Goal: Check status: Check status

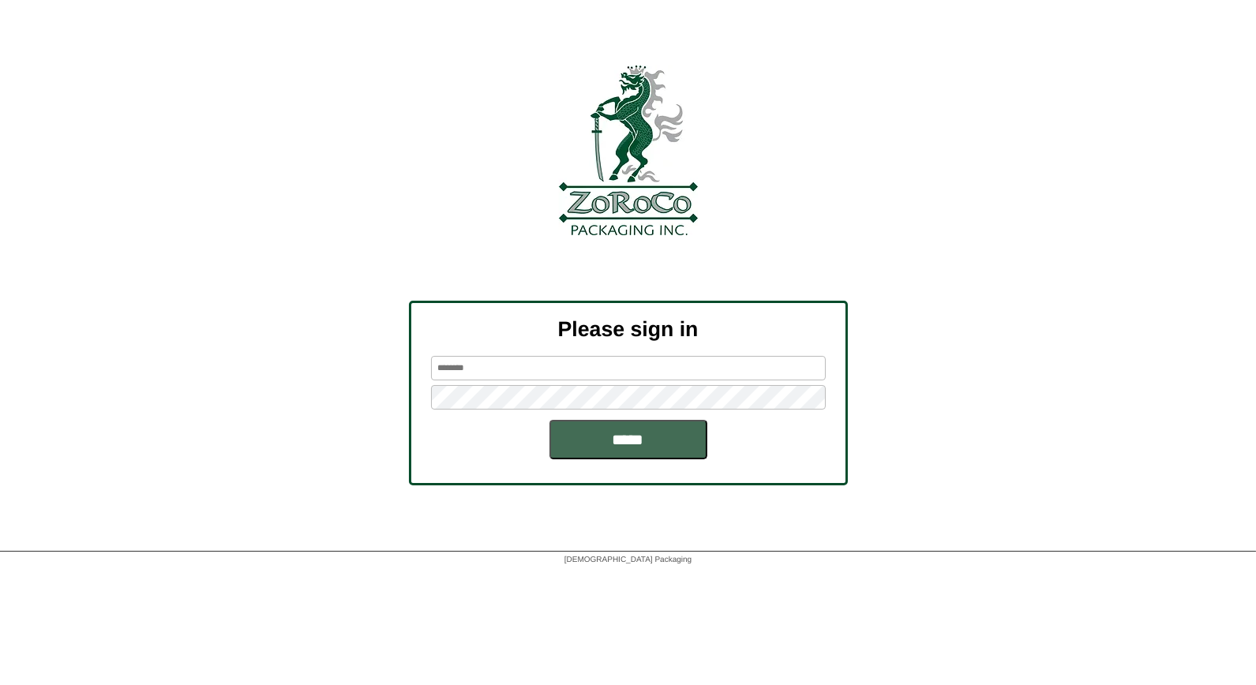
type input "*****"
click at [644, 437] on input "*****" at bounding box center [629, 439] width 158 height 39
type input "*****"
click at [659, 442] on input "*****" at bounding box center [629, 439] width 158 height 39
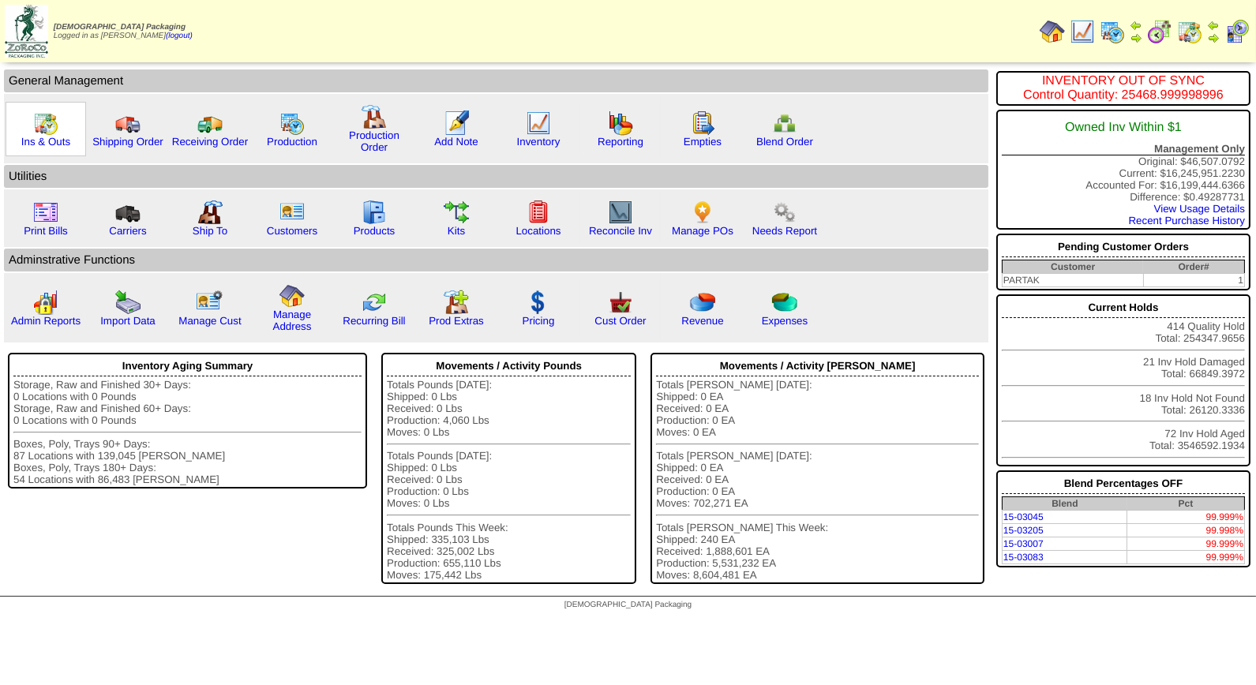
click at [49, 125] on img at bounding box center [45, 123] width 25 height 25
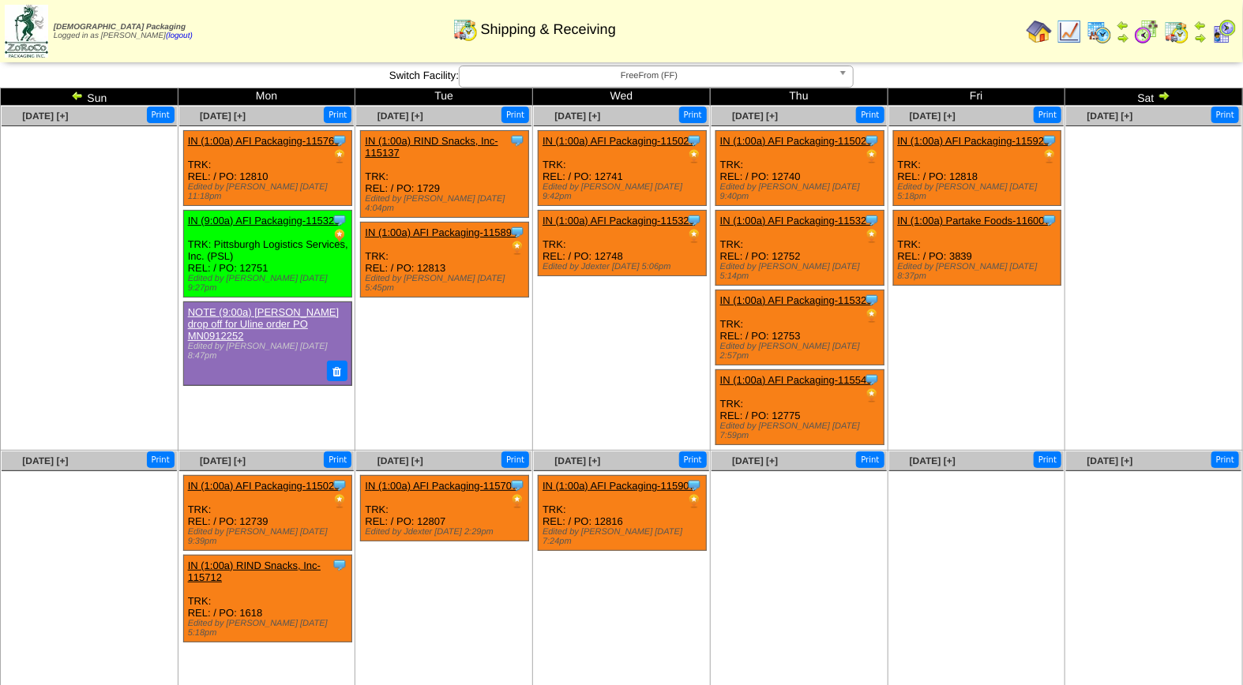
click at [1226, 24] on img at bounding box center [1223, 31] width 25 height 25
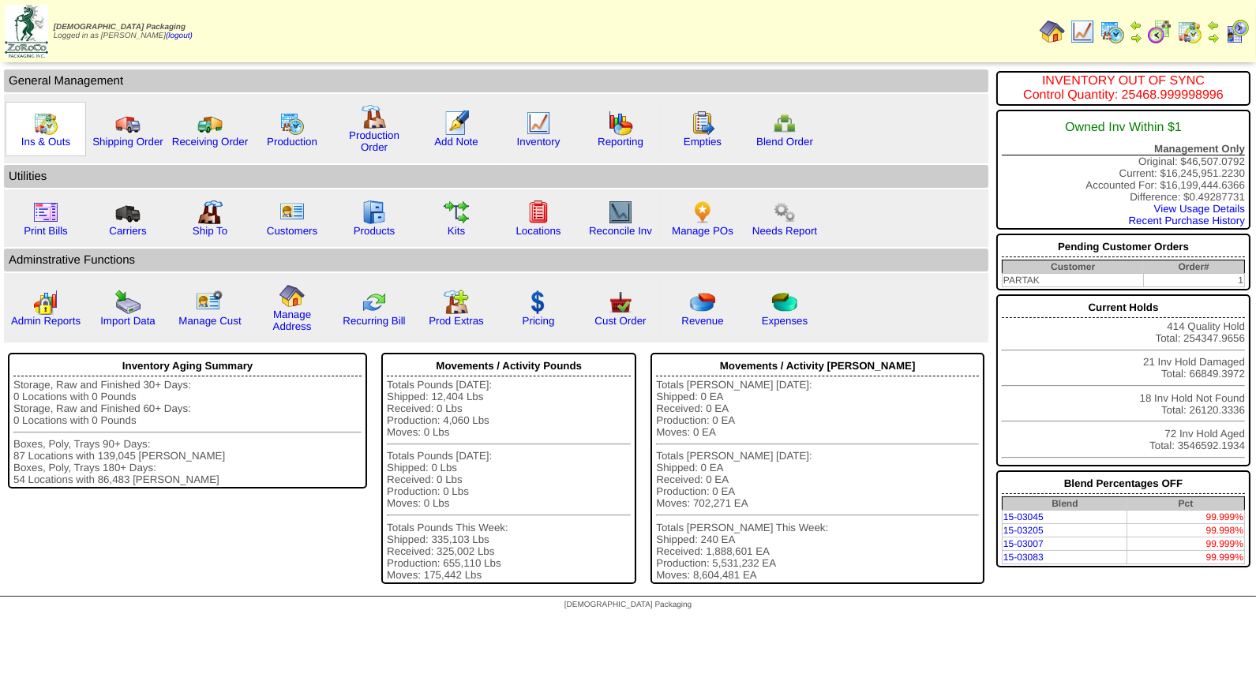
click at [47, 129] on img at bounding box center [45, 123] width 25 height 25
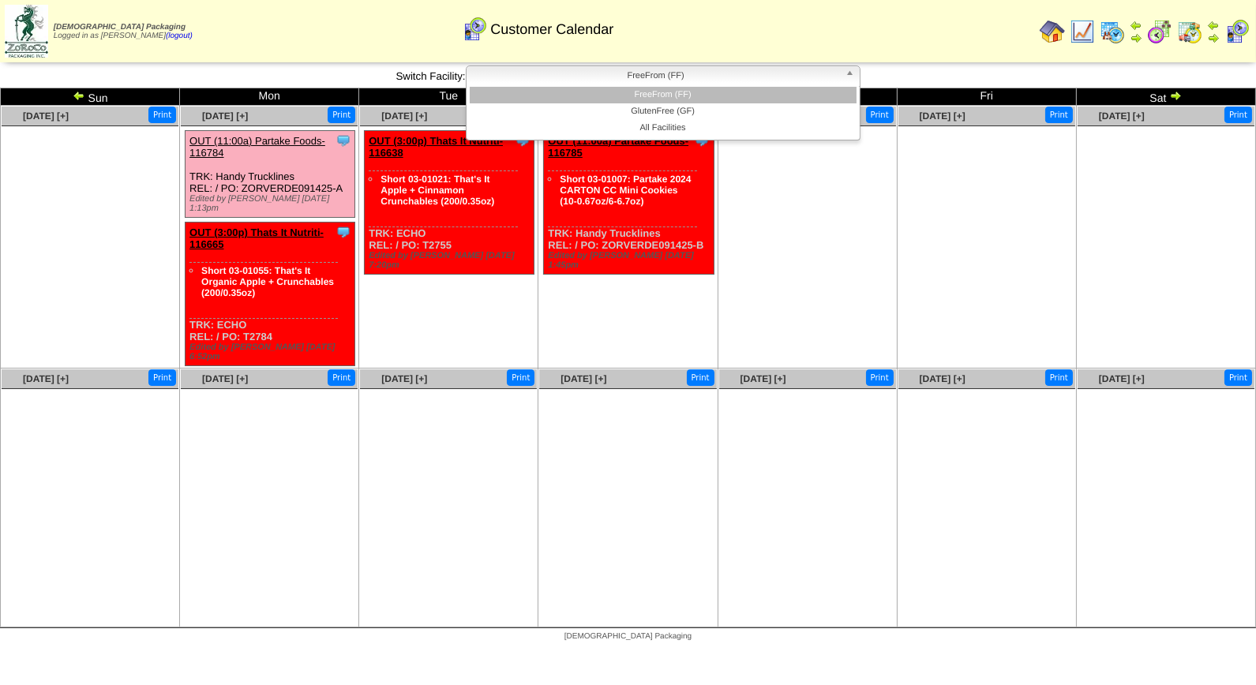
click at [618, 72] on span "FreeFrom (FF)" at bounding box center [656, 75] width 366 height 19
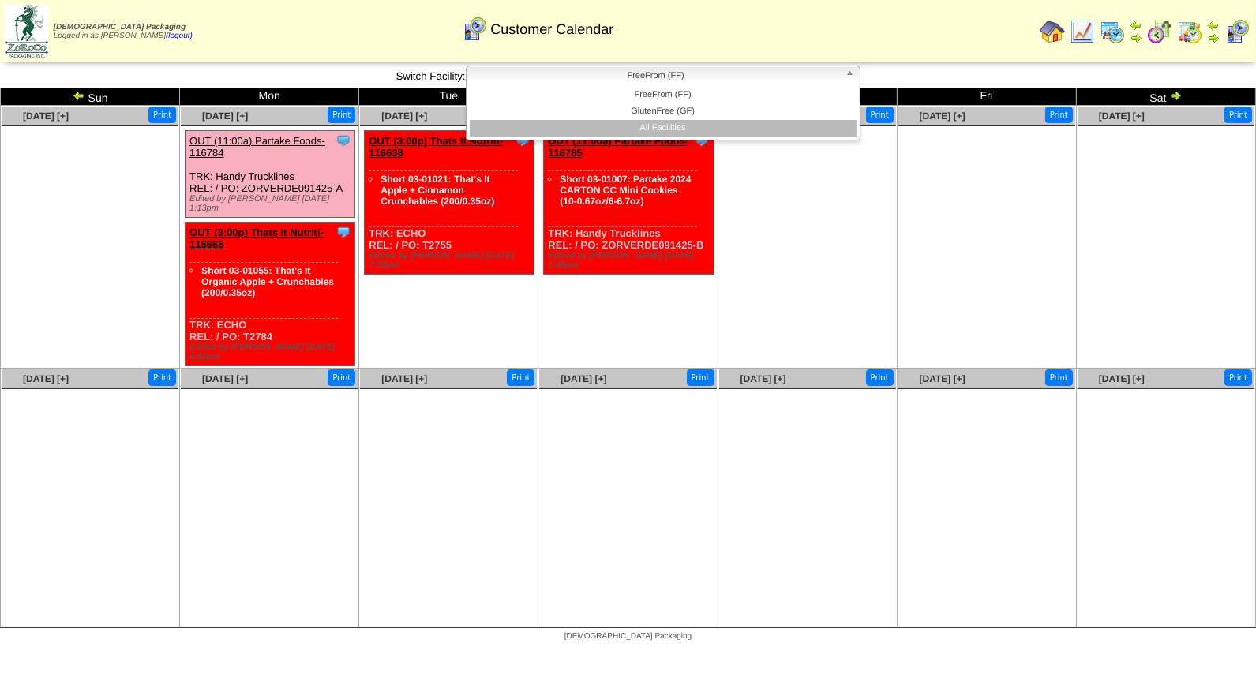
click at [628, 125] on li "All Facilities" at bounding box center [663, 128] width 387 height 17
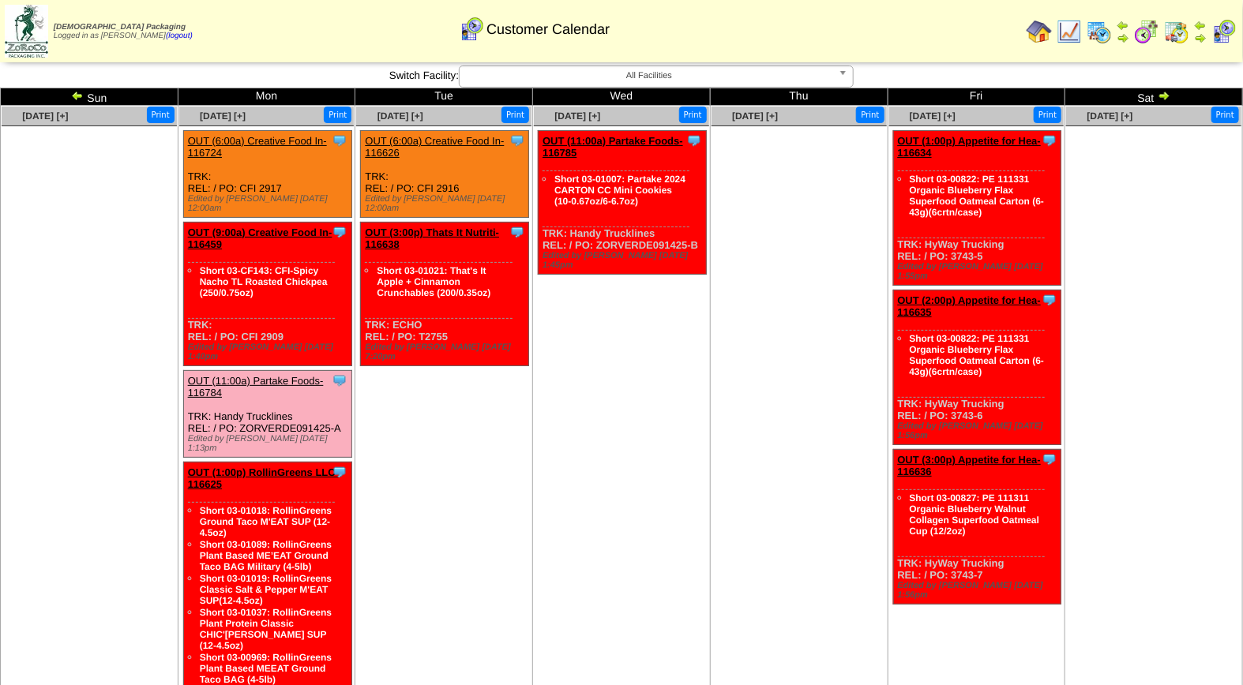
click at [74, 96] on img at bounding box center [77, 95] width 13 height 13
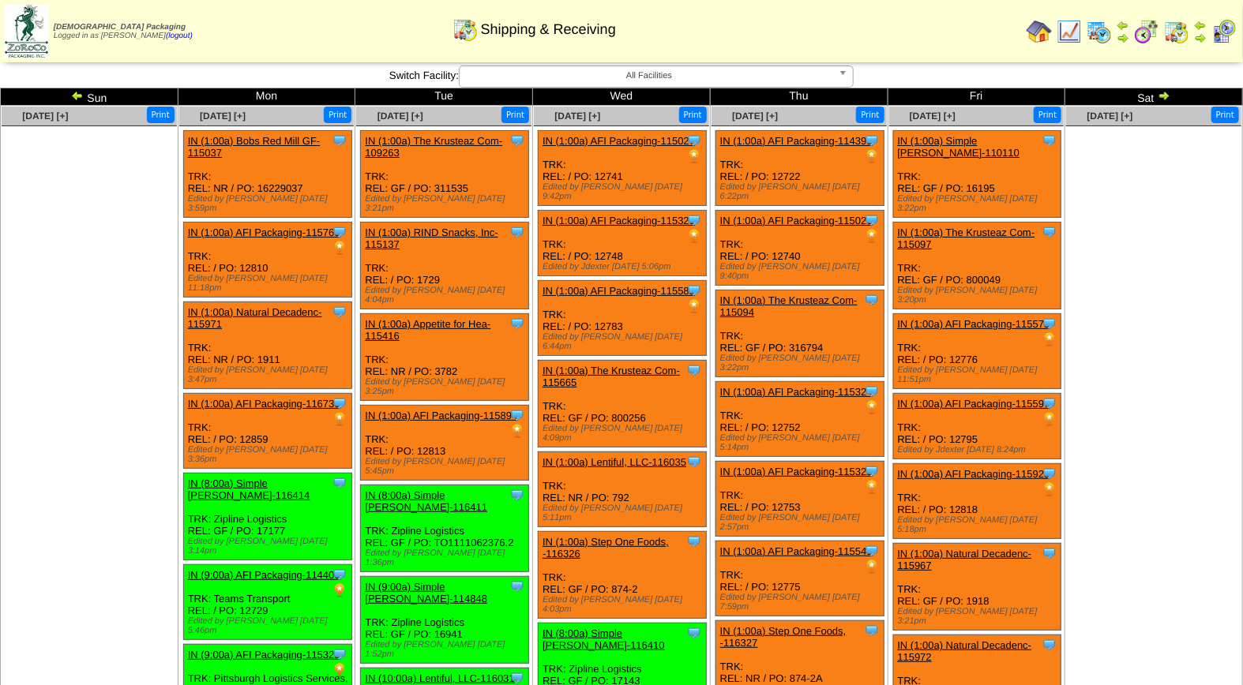
click at [1103, 34] on img at bounding box center [1099, 31] width 25 height 25
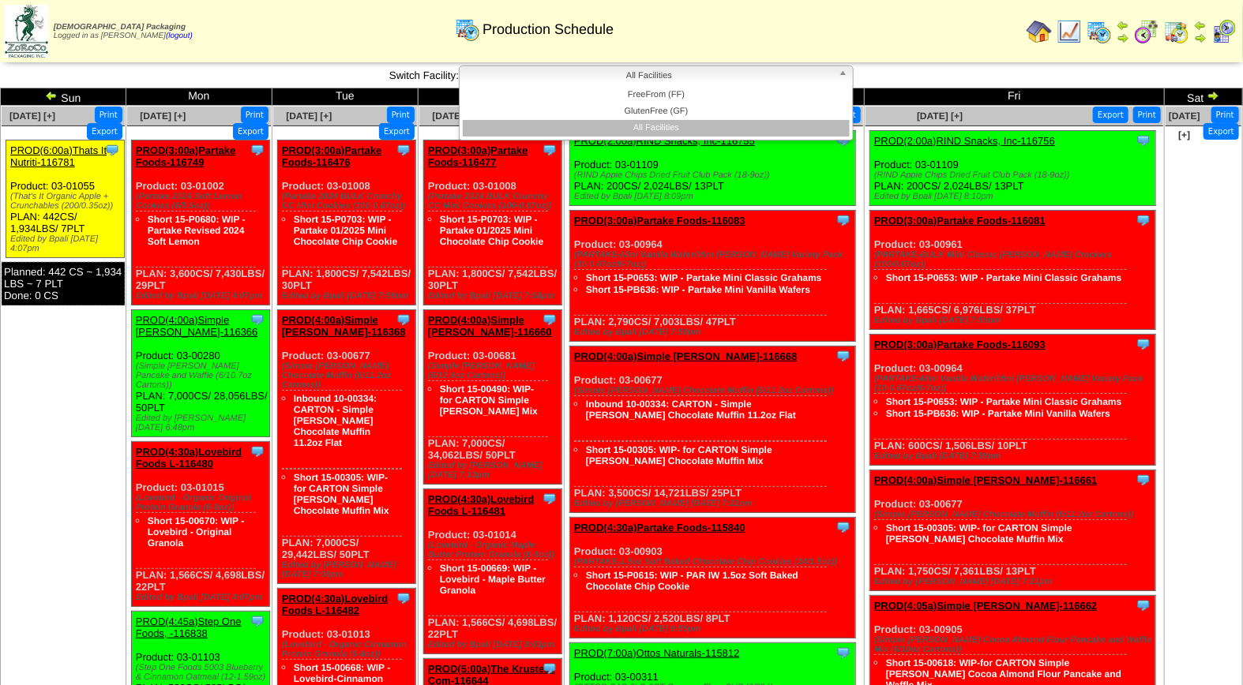
click at [746, 75] on span "All Facilities" at bounding box center [649, 75] width 366 height 19
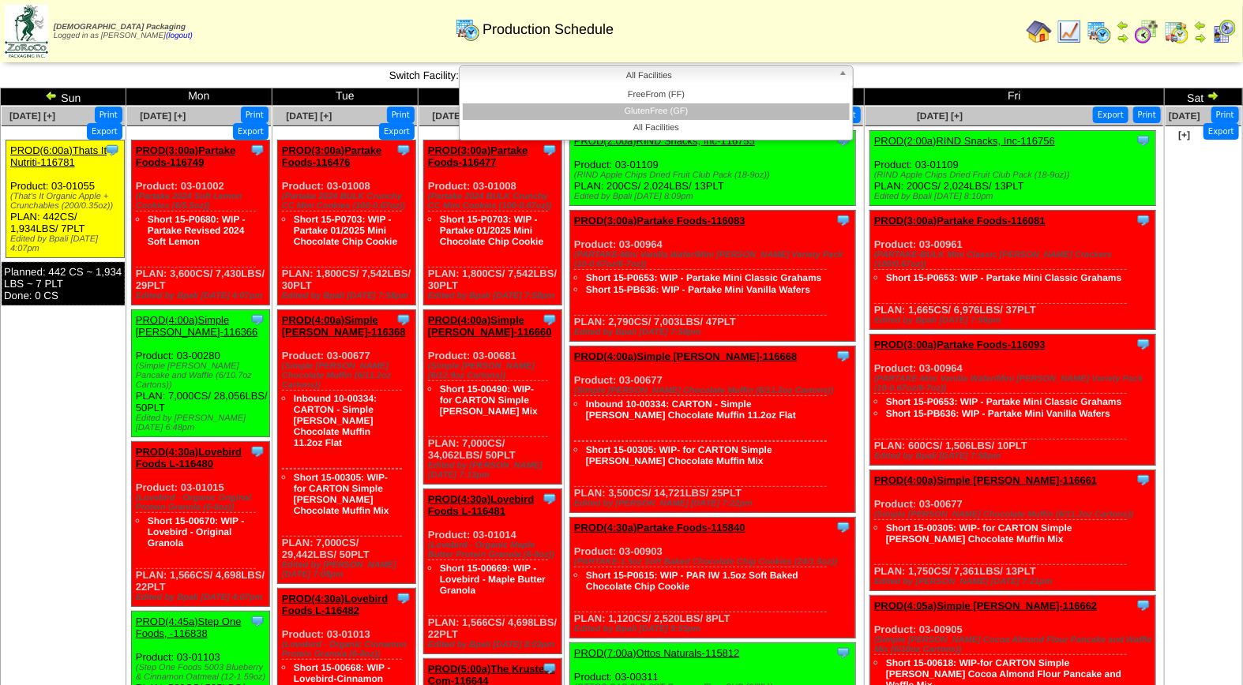
click at [752, 107] on li "GlutenFree (GF)" at bounding box center [656, 111] width 387 height 17
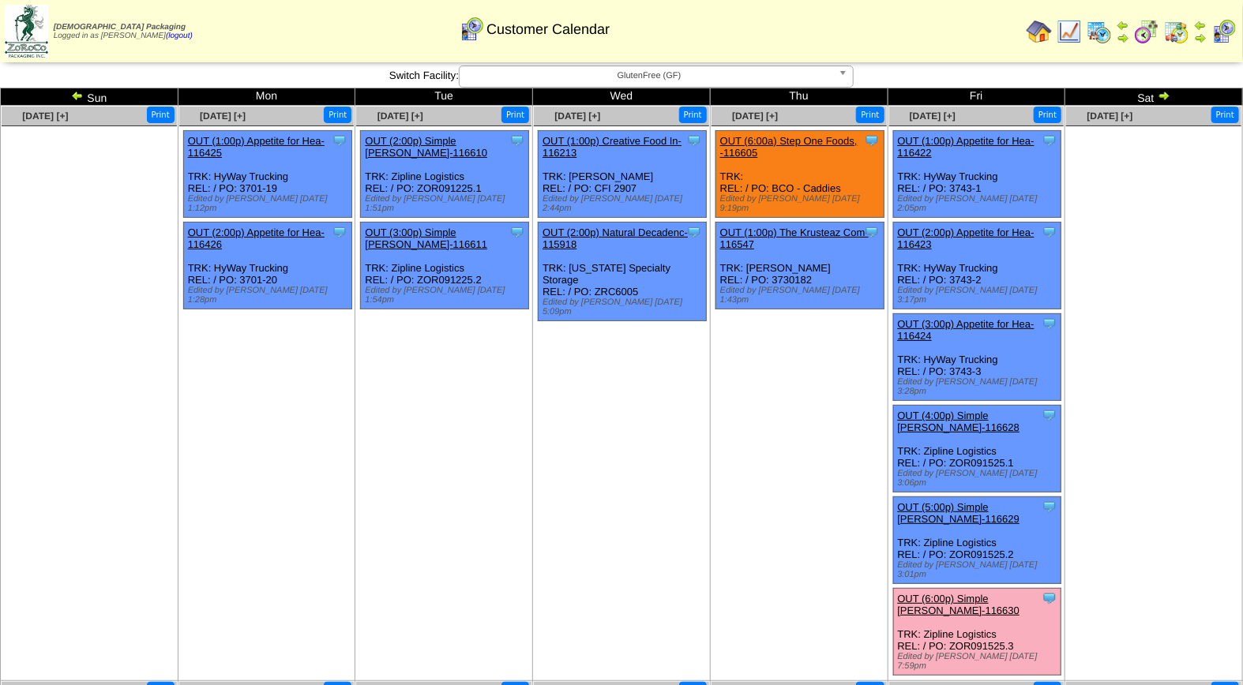
click at [1165, 92] on img at bounding box center [1164, 95] width 13 height 13
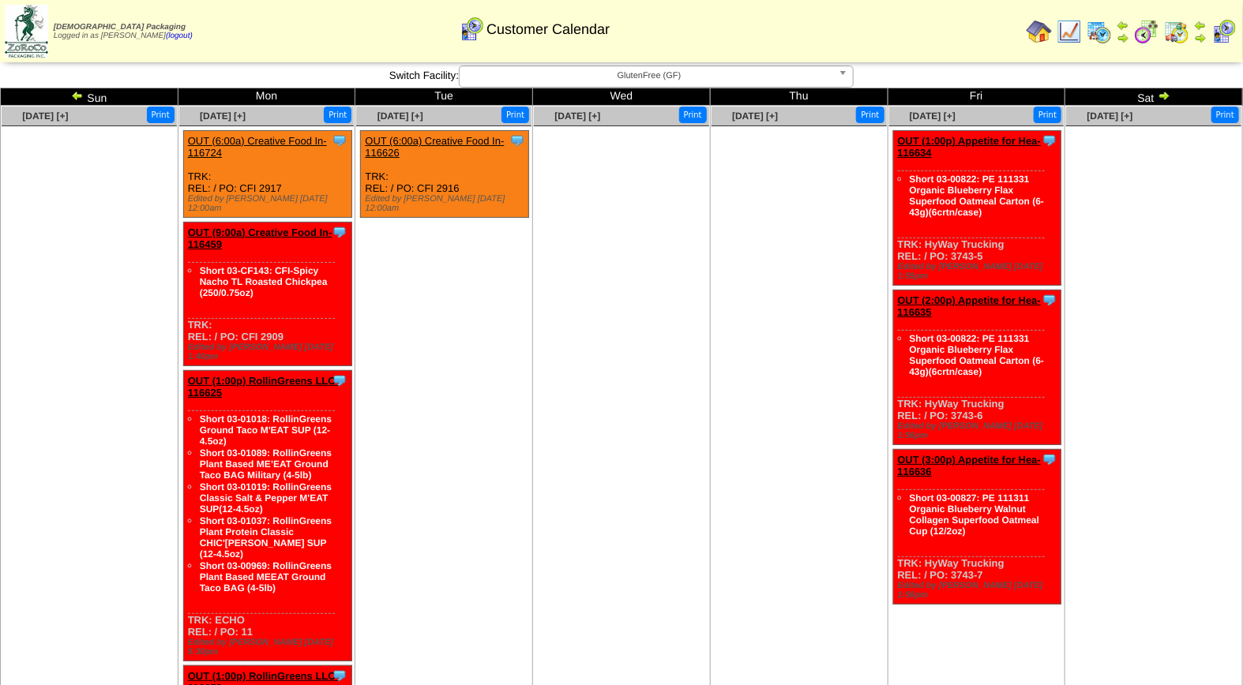
click at [650, 80] on span "GlutenFree (GF)" at bounding box center [649, 75] width 366 height 19
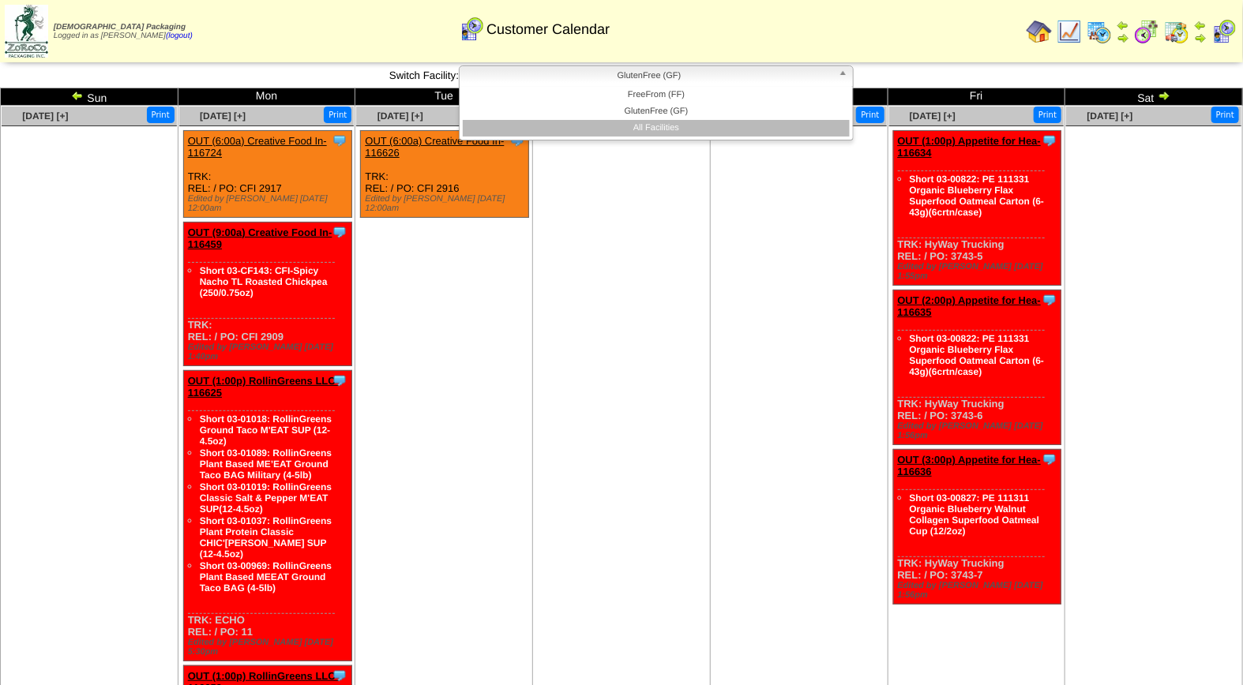
click at [649, 126] on li "All Facilities" at bounding box center [656, 128] width 387 height 17
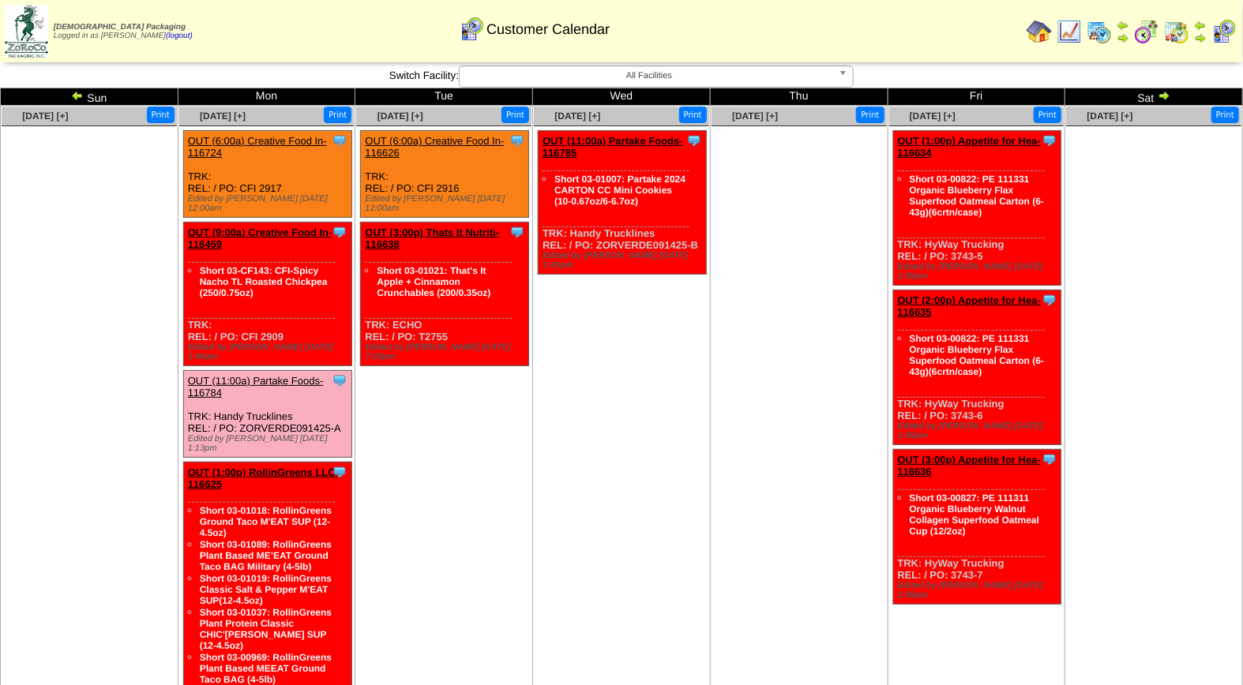
click at [265, 375] on link "OUT (11:00a) Partake Foods-116784" at bounding box center [256, 387] width 136 height 24
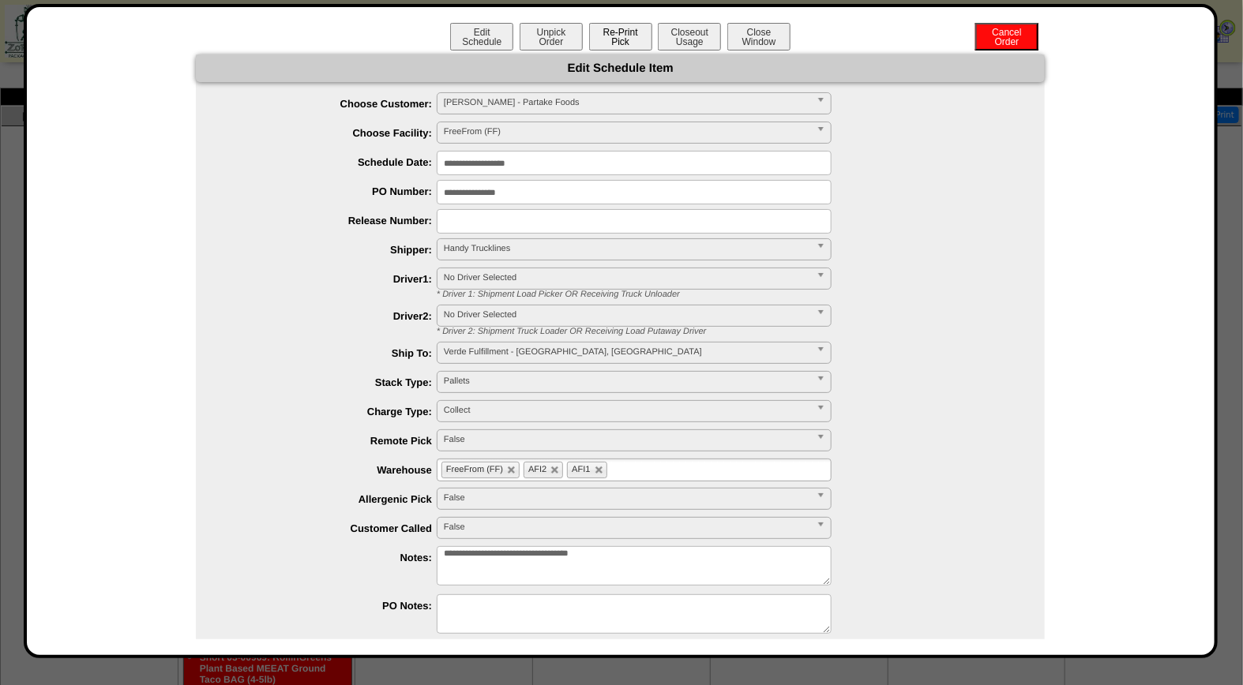
click at [638, 43] on button "Re-Print Pick" at bounding box center [620, 37] width 63 height 28
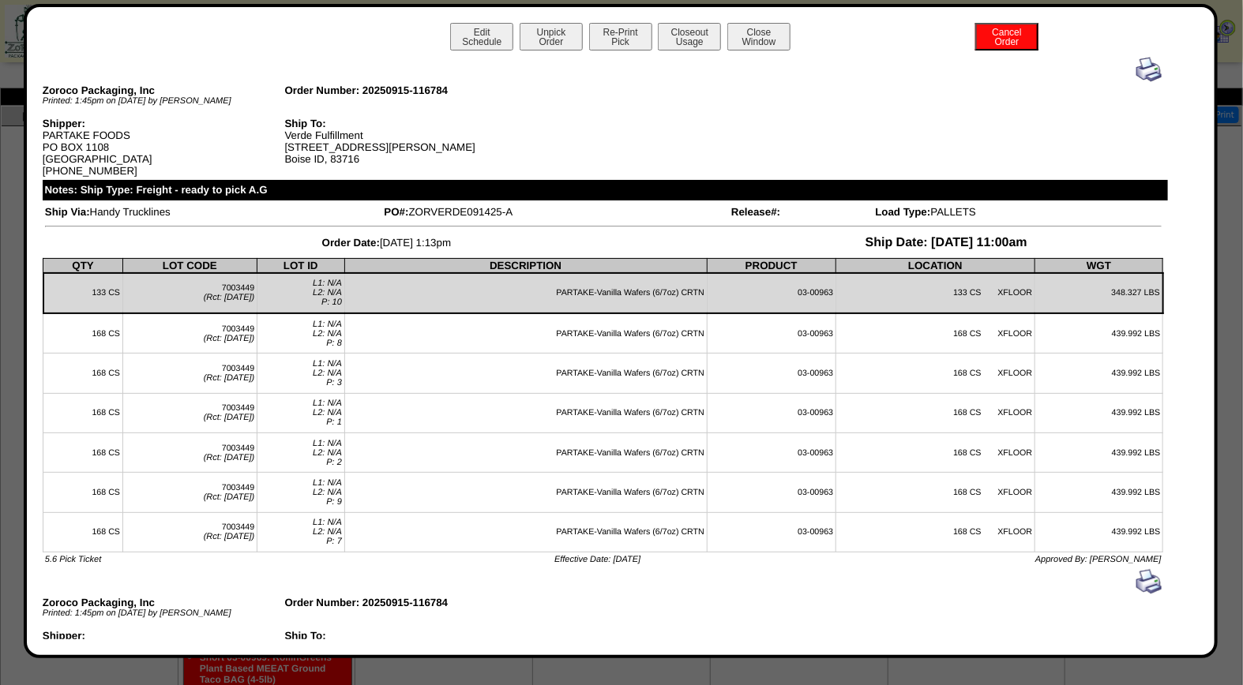
click at [1142, 68] on img at bounding box center [1148, 69] width 25 height 25
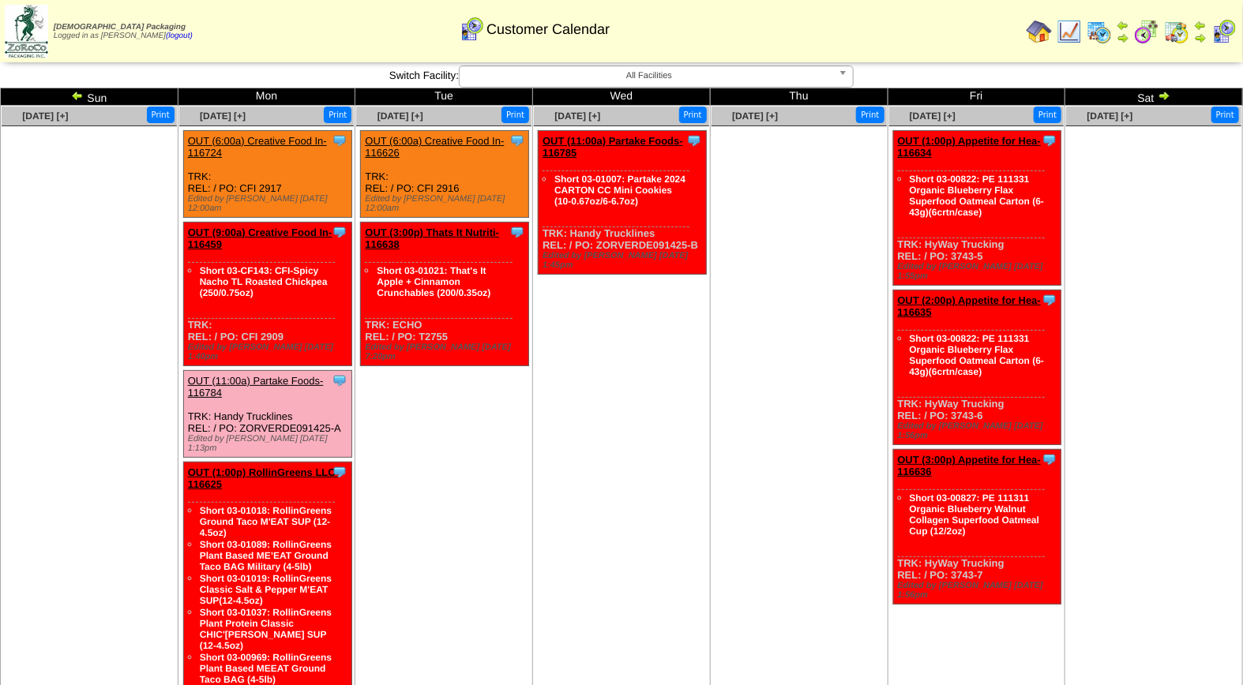
click at [84, 95] on link at bounding box center [79, 98] width 16 height 13
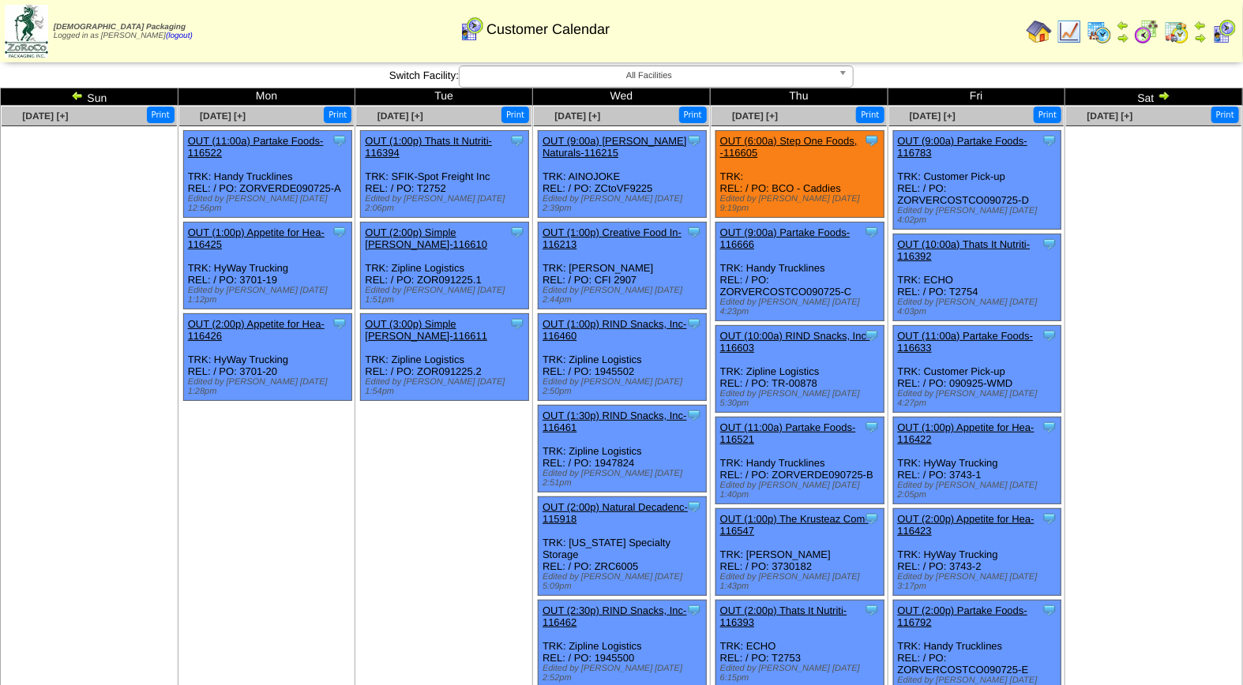
click at [1166, 99] on img at bounding box center [1164, 95] width 13 height 13
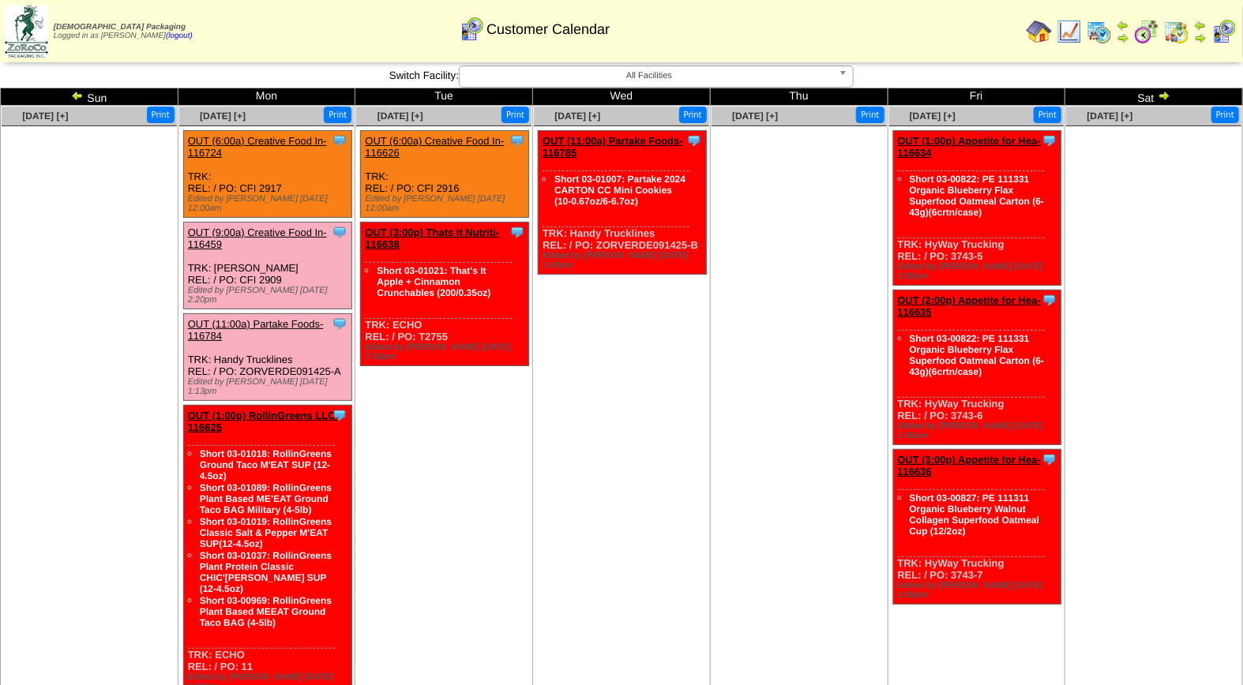
click at [266, 227] on link "OUT (9:00a) Creative Food In-116459" at bounding box center [257, 239] width 139 height 24
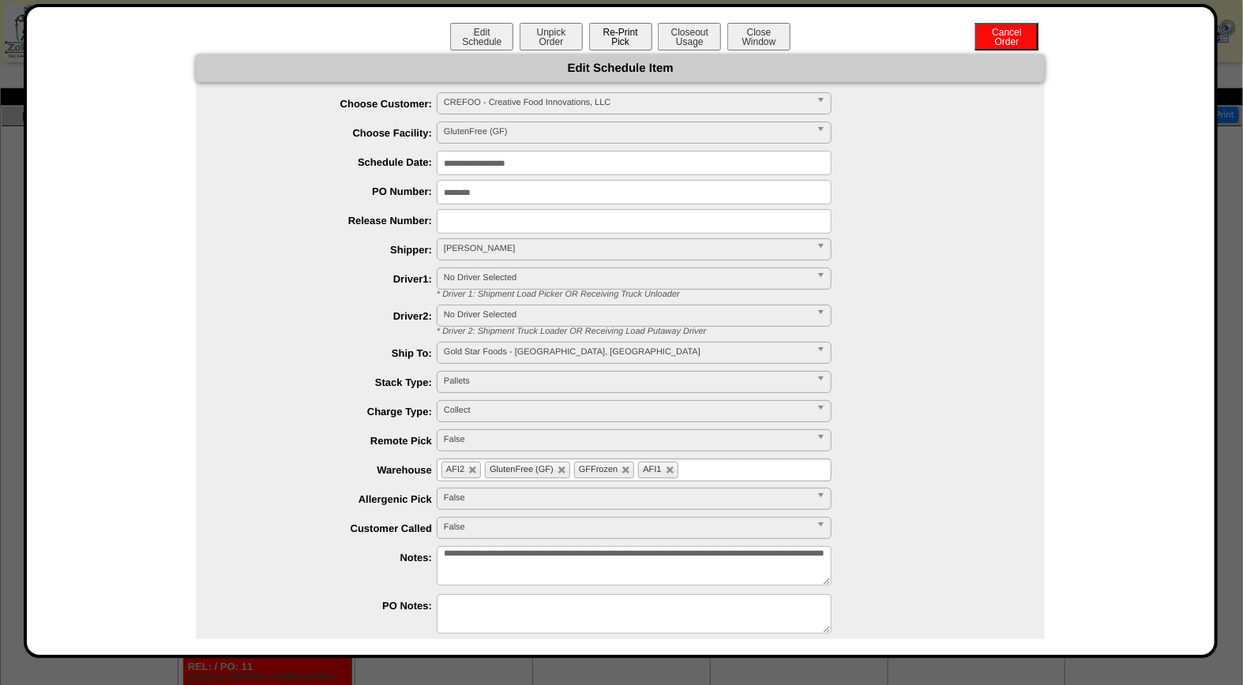
click at [622, 35] on button "Re-Print Pick" at bounding box center [620, 37] width 63 height 28
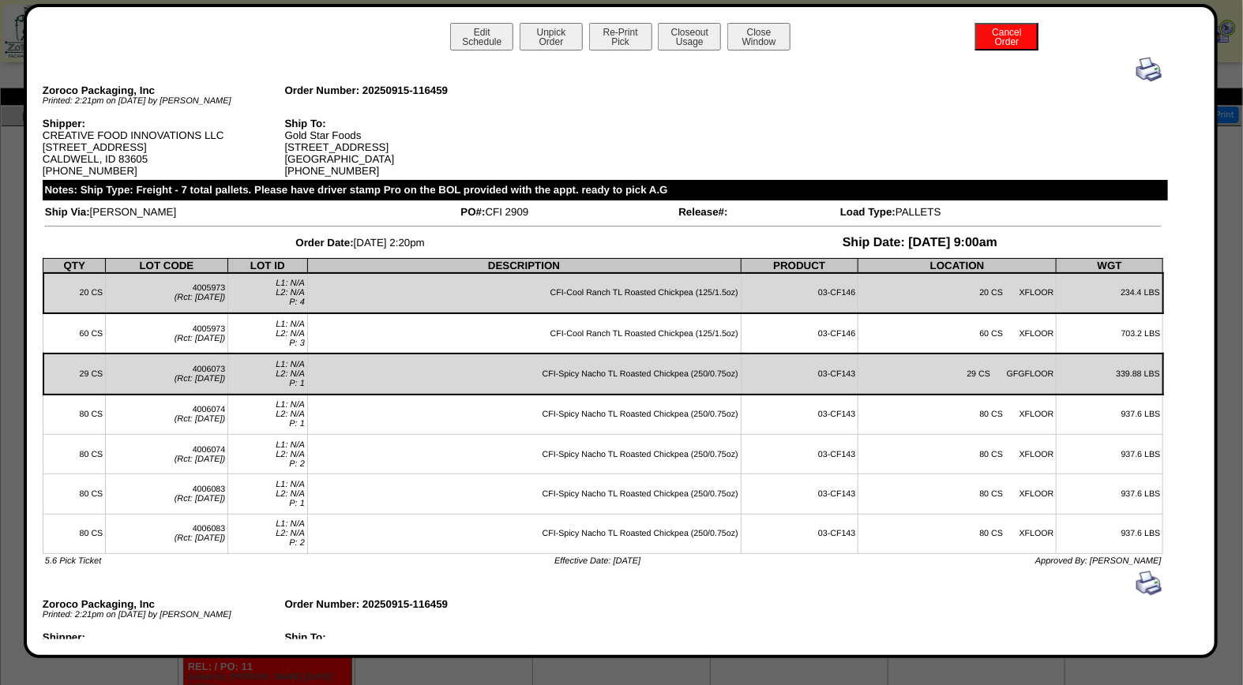
click at [1139, 67] on img at bounding box center [1148, 69] width 25 height 25
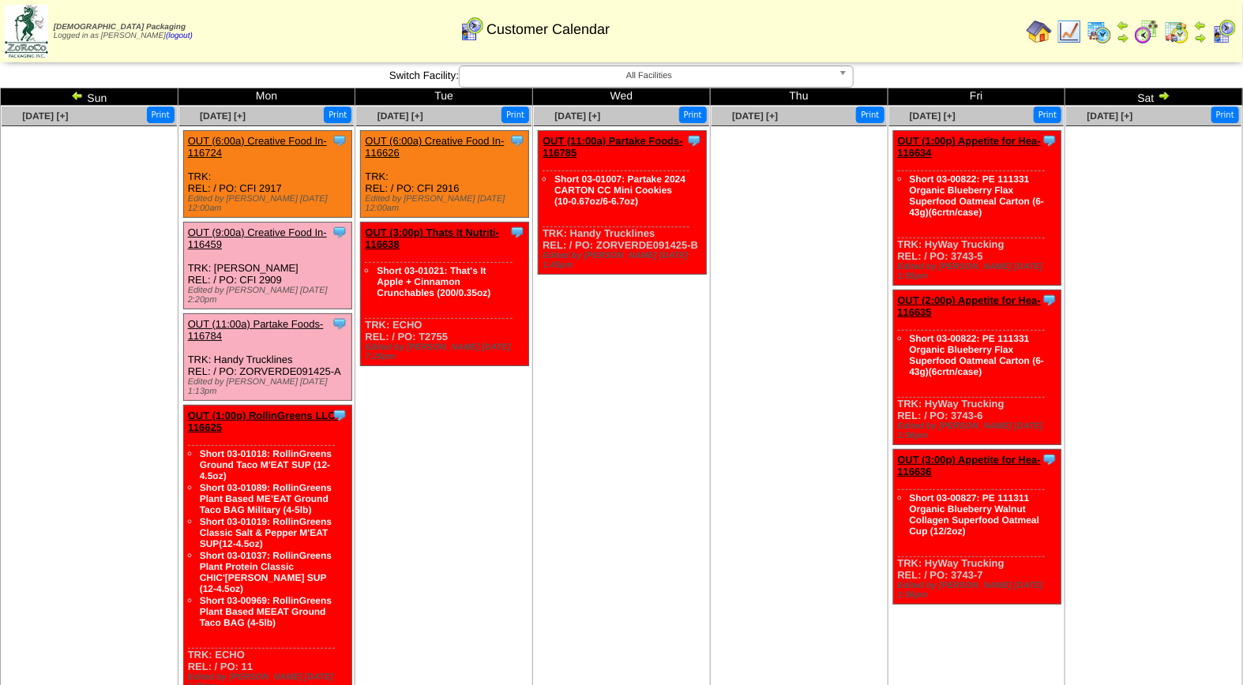
click at [265, 318] on link "OUT (11:00a) Partake Foods-116784" at bounding box center [256, 330] width 136 height 24
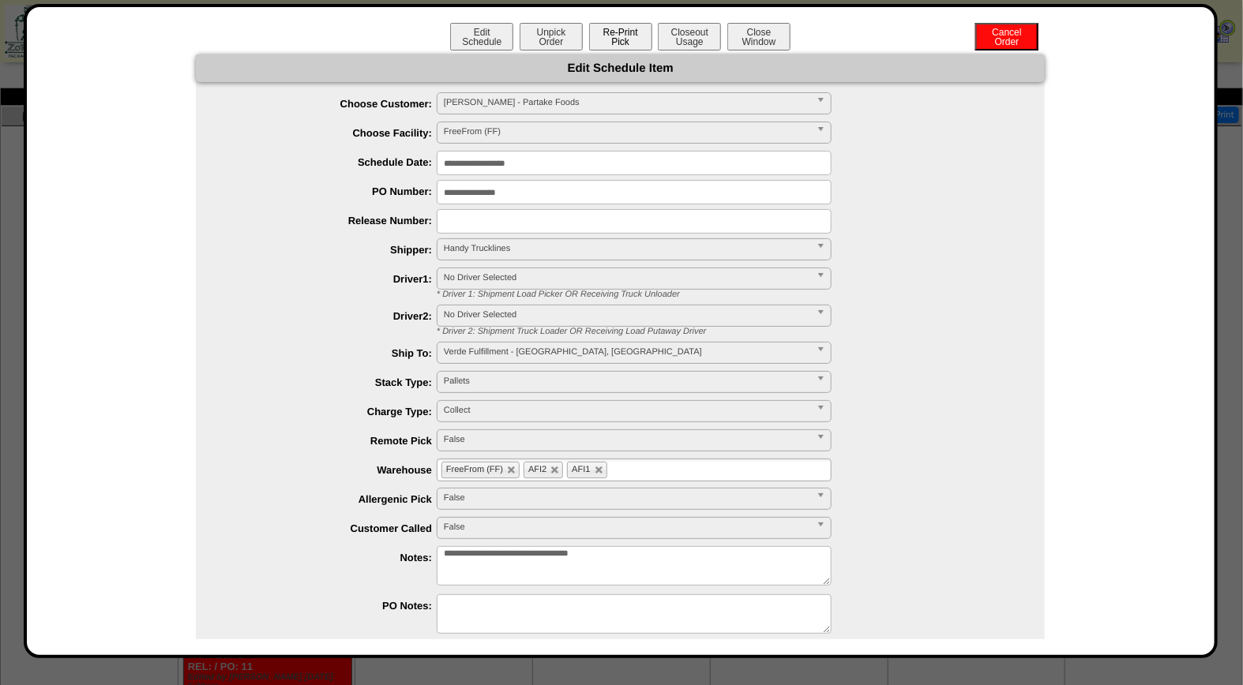
click at [610, 35] on button "Re-Print Pick" at bounding box center [620, 37] width 63 height 28
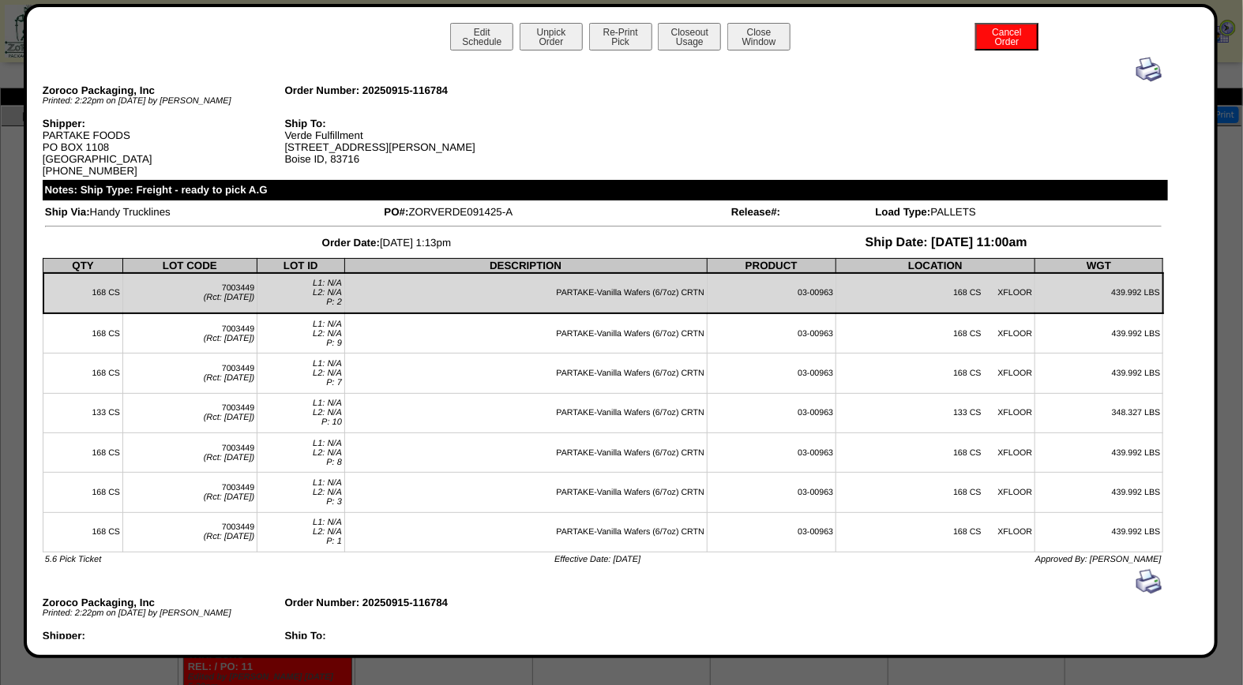
click at [1136, 66] on img at bounding box center [1148, 69] width 25 height 25
